Goal: Task Accomplishment & Management: Use online tool/utility

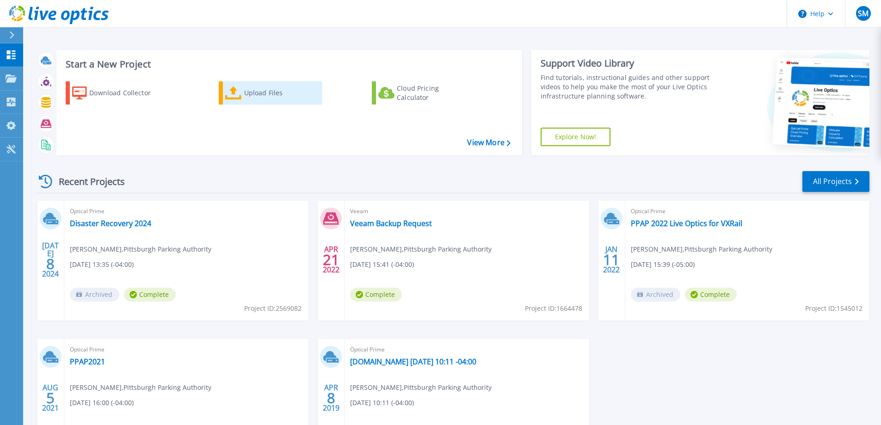
click at [268, 89] on div "Upload Files" at bounding box center [281, 93] width 74 height 18
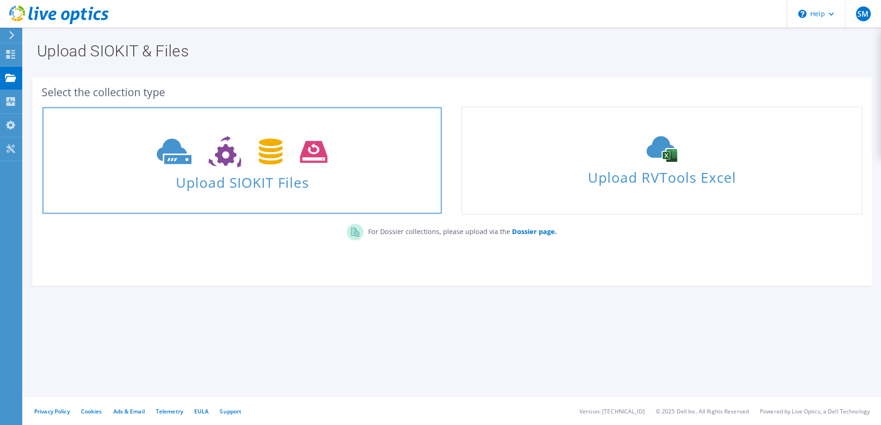
click at [259, 182] on span "Upload SIOKIT Files" at bounding box center [242, 180] width 399 height 20
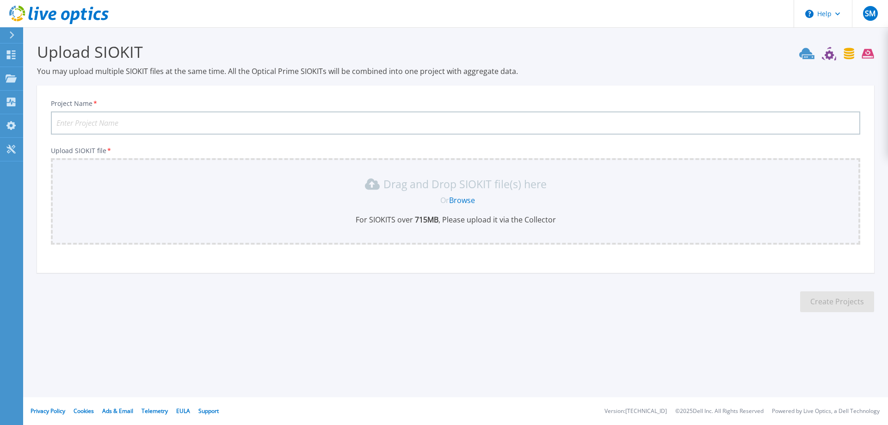
click at [104, 120] on input "Project Name *" at bounding box center [455, 122] width 809 height 23
click at [467, 198] on link "Browse" at bounding box center [462, 200] width 26 height 10
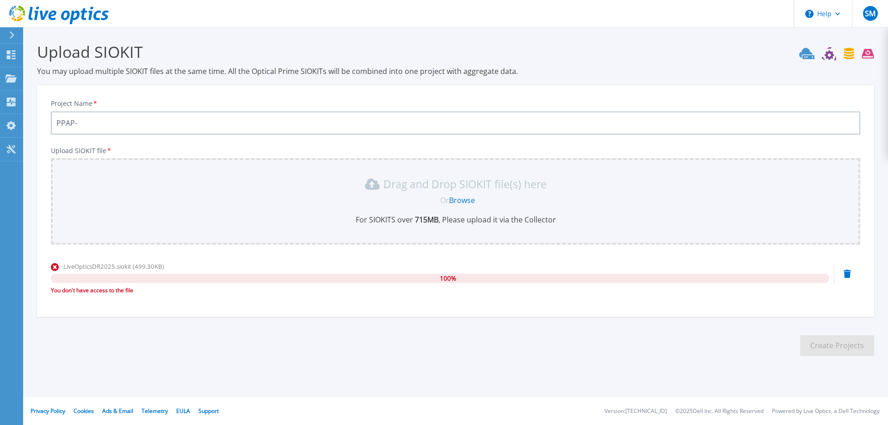
click at [845, 275] on icon at bounding box center [846, 274] width 7 height 8
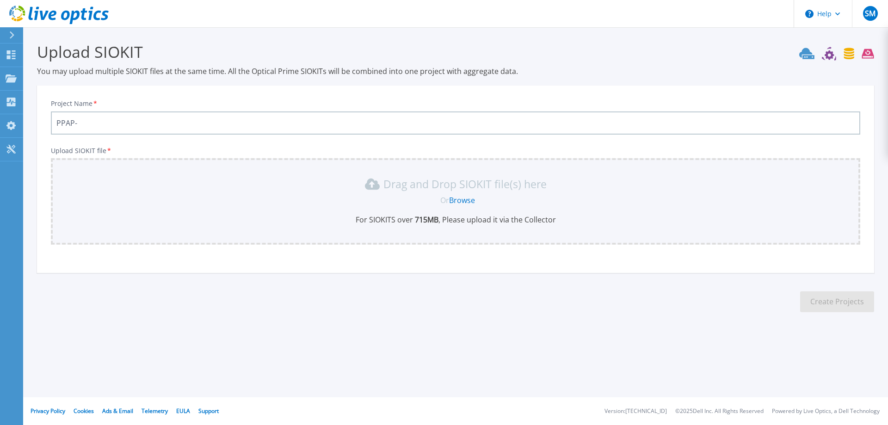
click at [612, 248] on div "Project Name * PPAP- Upload SIOKIT file * Drag and Drop SIOKIT file(s) here Or …" at bounding box center [455, 182] width 837 height 181
click at [129, 117] on input "PPAP-" at bounding box center [455, 122] width 809 height 23
type input "P"
type input "p"
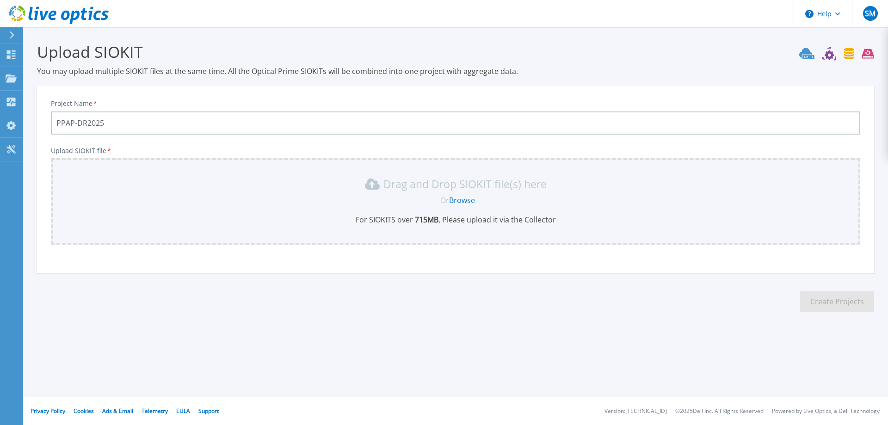
type input "PPAP-DR2025"
click at [533, 224] on p "For SIOKITS over 715 MB , Please upload it via the Collector" at bounding box center [455, 220] width 798 height 10
click at [466, 195] on link "Browse" at bounding box center [462, 200] width 26 height 10
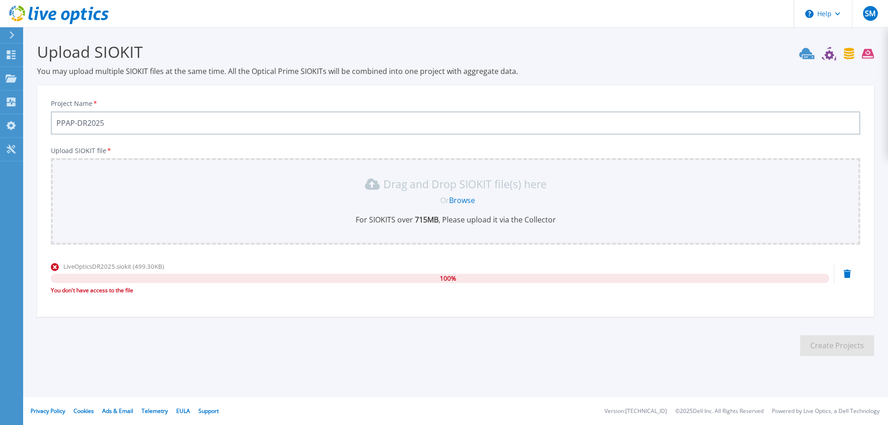
click at [848, 276] on icon at bounding box center [846, 274] width 7 height 8
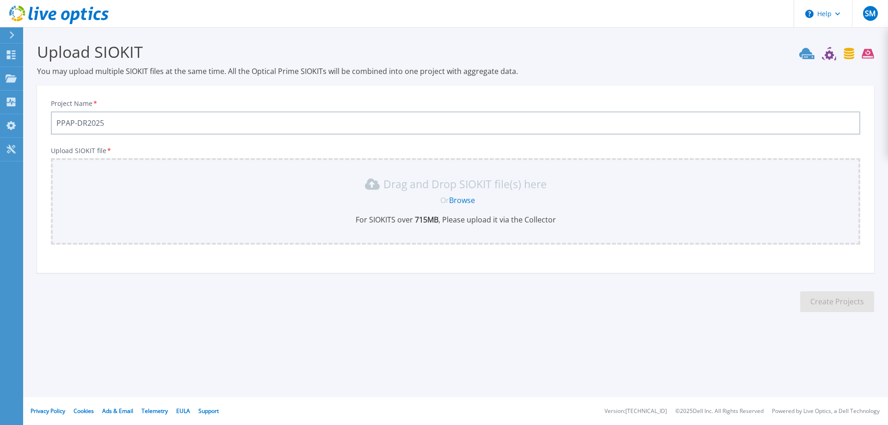
click at [194, 314] on section "Upload SIOKIT You may upload multiple SIOKIT files at the same time. All the Op…" at bounding box center [455, 180] width 865 height 306
click at [457, 198] on link "Browse" at bounding box center [462, 200] width 26 height 10
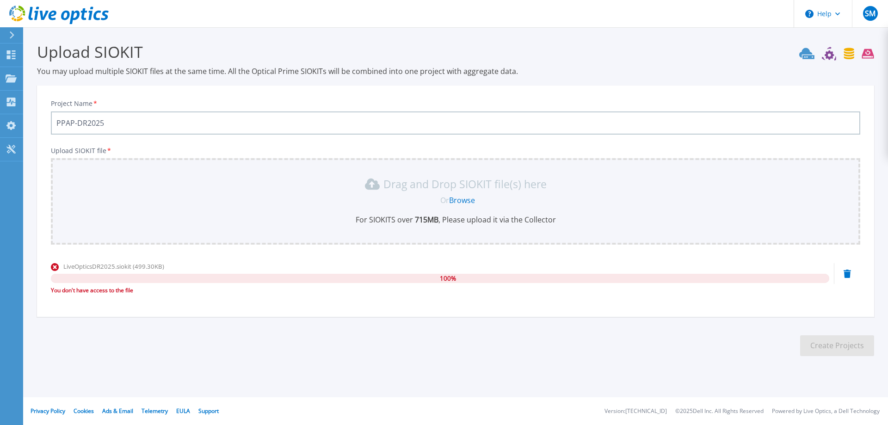
click at [114, 297] on div "LiveOpticsDR2025.siokit (499.30KB) 100 % You don't have access to the file" at bounding box center [440, 281] width 778 height 39
click at [117, 291] on div "You don't have access to the file" at bounding box center [440, 290] width 778 height 9
